Goal: Information Seeking & Learning: Learn about a topic

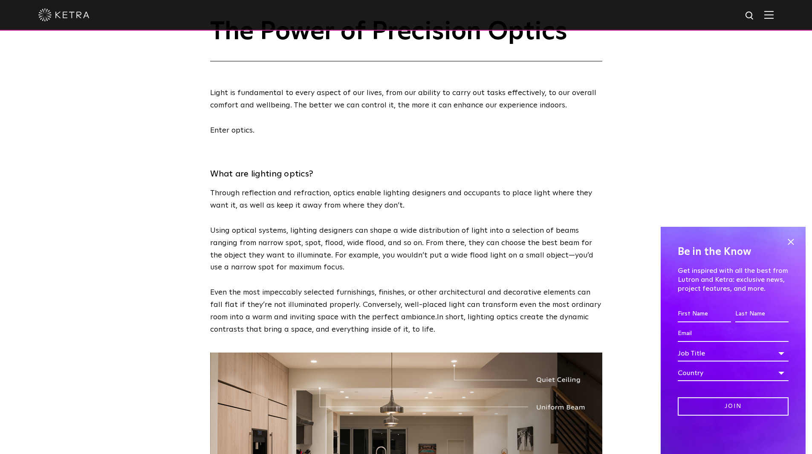
scroll to position [43, 0]
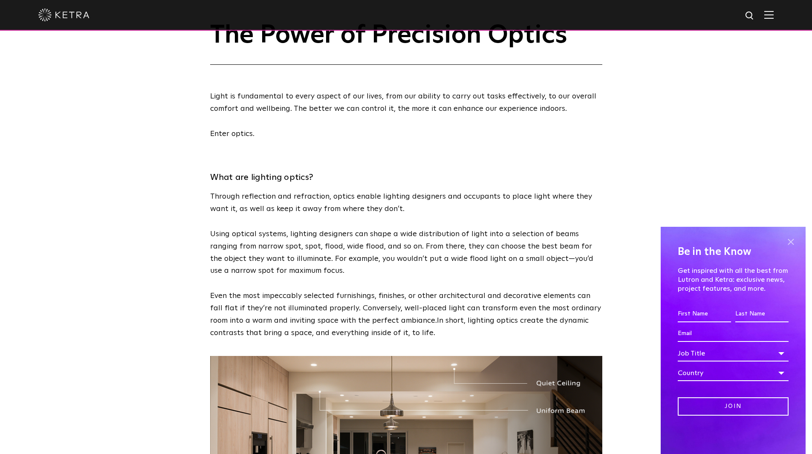
click at [789, 239] on span at bounding box center [790, 241] width 13 height 13
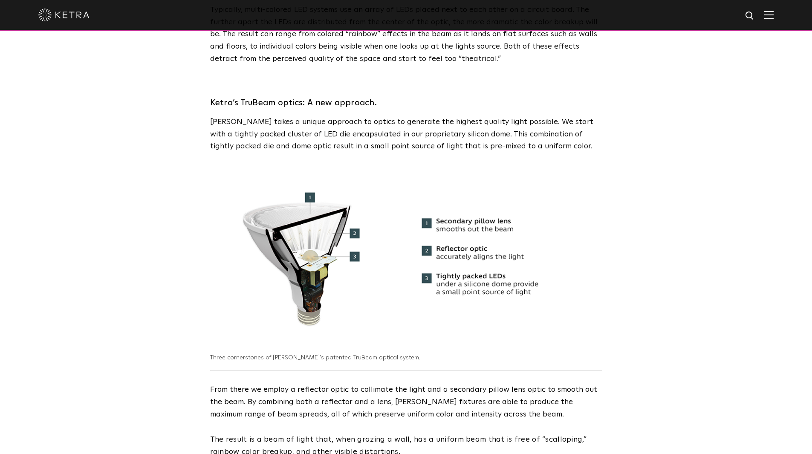
scroll to position [767, 0]
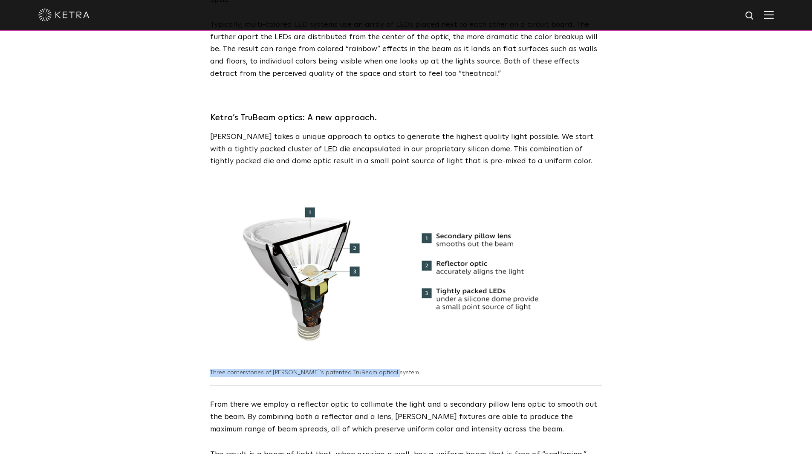
drag, startPoint x: 211, startPoint y: 361, endPoint x: 392, endPoint y: 363, distance: 180.6
click at [392, 368] on p "Three cornerstones of [PERSON_NAME]'s patented TruBeam optical system." at bounding box center [382, 372] width 345 height 9
click at [333, 369] on div "Three cornerstones of [PERSON_NAME]'s patented TruBeam optical system." at bounding box center [406, 376] width 392 height 17
drag, startPoint x: 316, startPoint y: 361, endPoint x: 340, endPoint y: 363, distance: 24.3
click at [340, 369] on span "Three cornerstones of [PERSON_NAME]'s patented TruBeam optical system." at bounding box center [315, 372] width 210 height 6
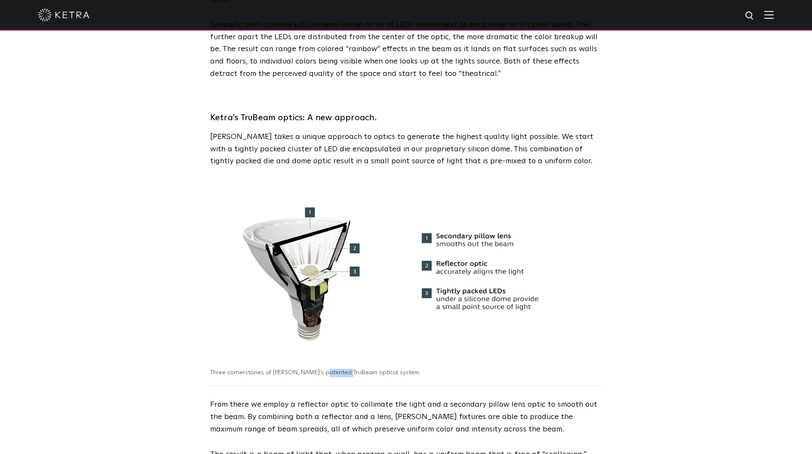
copy span "TruBeam"
click at [337, 369] on span "Three cornerstones of [PERSON_NAME]'s patented TruBeam optical system." at bounding box center [315, 372] width 210 height 6
drag, startPoint x: 337, startPoint y: 362, endPoint x: 317, endPoint y: 363, distance: 20.0
click at [317, 369] on span "Three cornerstones of [PERSON_NAME]'s patented TruBeam optical system." at bounding box center [315, 372] width 210 height 6
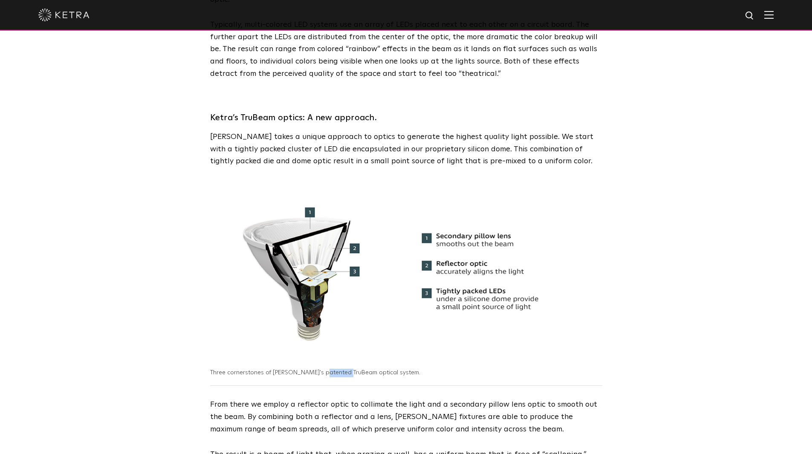
drag, startPoint x: 317, startPoint y: 363, endPoint x: 337, endPoint y: 363, distance: 20.4
click at [337, 369] on span "Three cornerstones of Ketra's patented TruBeam optical system." at bounding box center [315, 372] width 210 height 6
click at [393, 368] on div "Three cornerstones of Ketra's patented TruBeam optical system." at bounding box center [406, 376] width 392 height 17
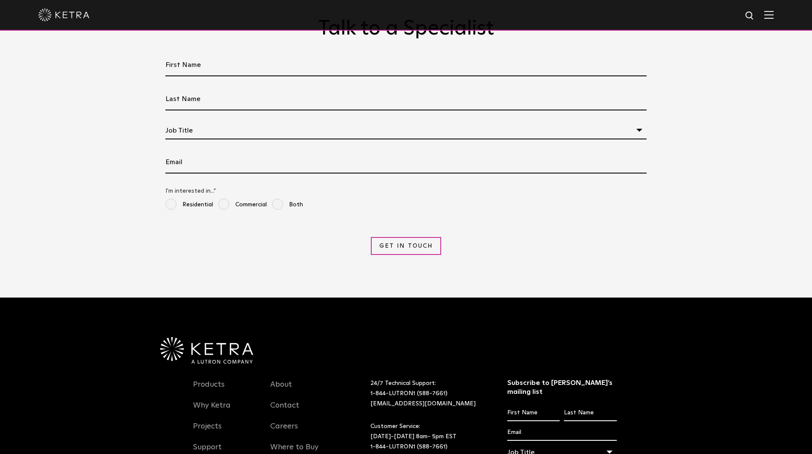
scroll to position [1837, 0]
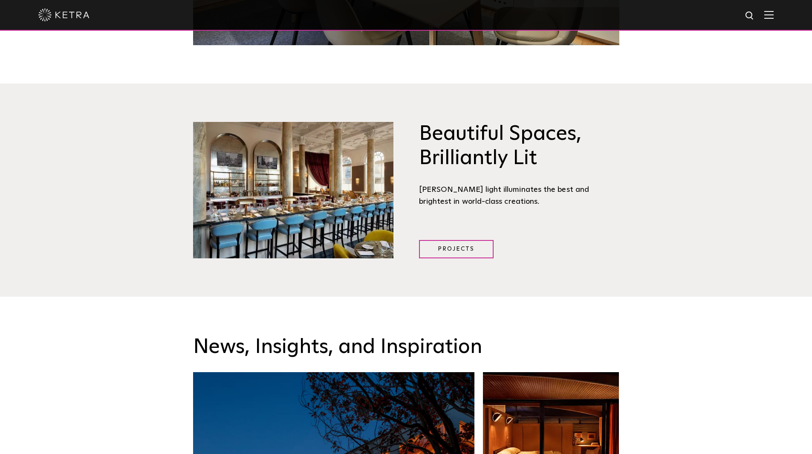
scroll to position [1792, 0]
